Goal: Task Accomplishment & Management: Manage account settings

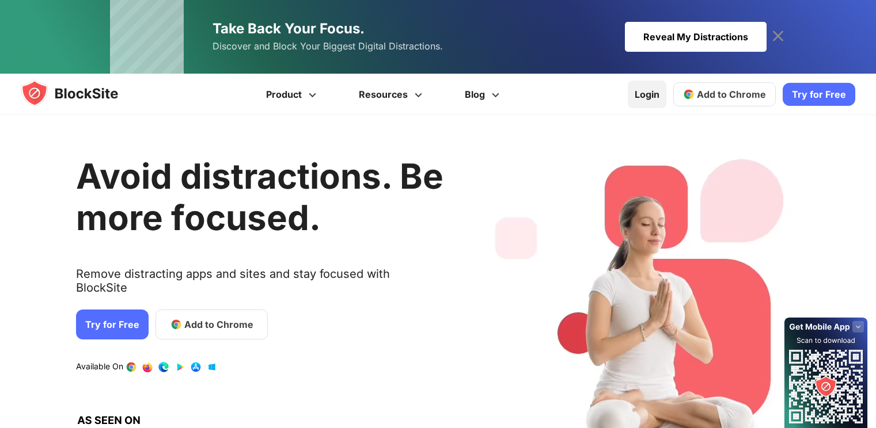
click at [666, 93] on link "Login" at bounding box center [647, 95] width 39 height 28
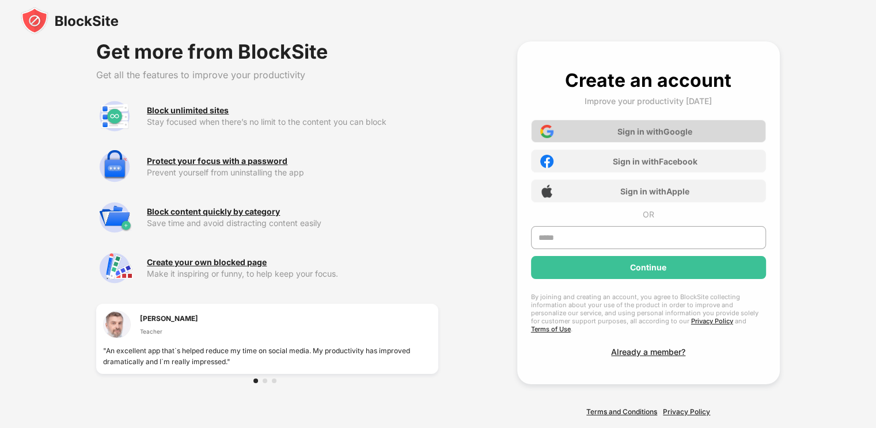
click at [720, 137] on div "Sign in with Google" at bounding box center [648, 131] width 235 height 23
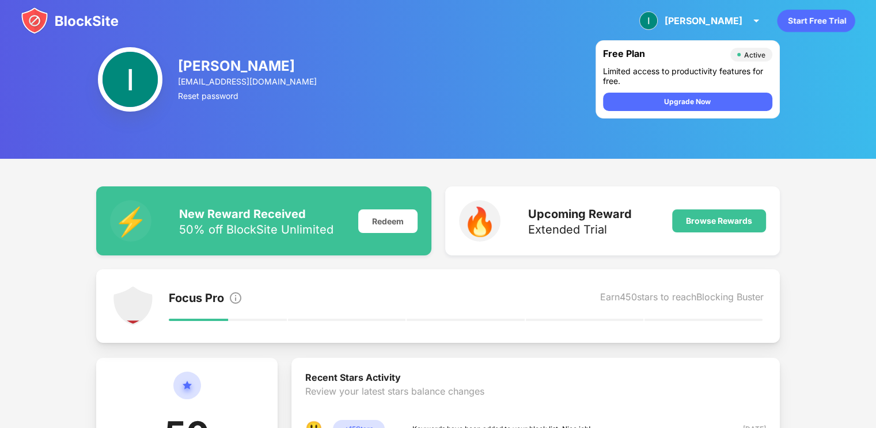
click at [58, 3] on div "Ian Ian View Account Insights Premium Rewards Settings Support Log Out" at bounding box center [438, 20] width 876 height 41
click at [58, 10] on img at bounding box center [70, 21] width 98 height 28
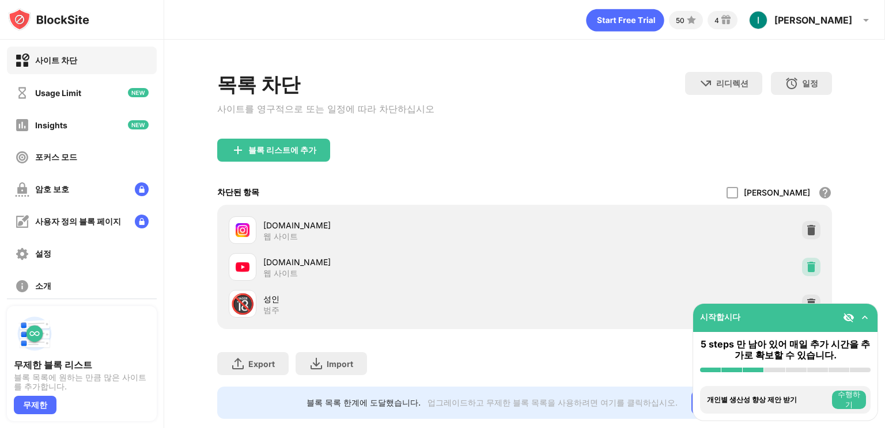
click at [805, 270] on img at bounding box center [811, 267] width 12 height 12
